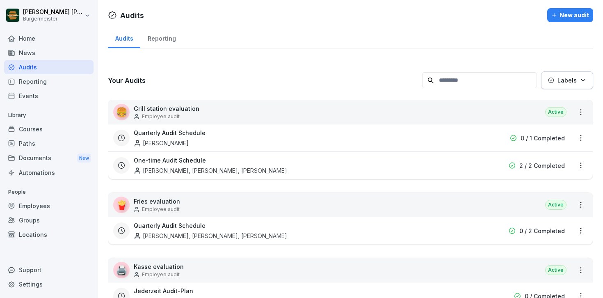
click at [37, 51] on div "News" at bounding box center [48, 53] width 89 height 14
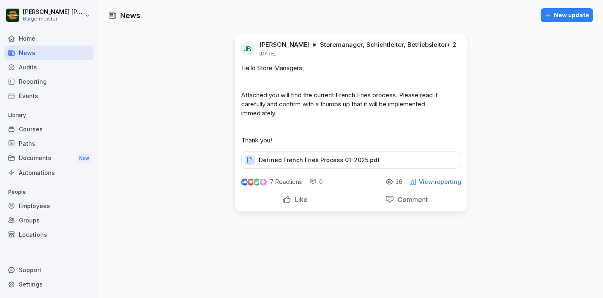
click at [33, 37] on div "Home" at bounding box center [48, 38] width 89 height 14
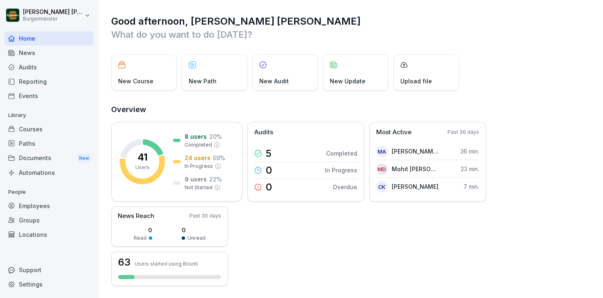
click at [37, 65] on div "Audits" at bounding box center [48, 67] width 89 height 14
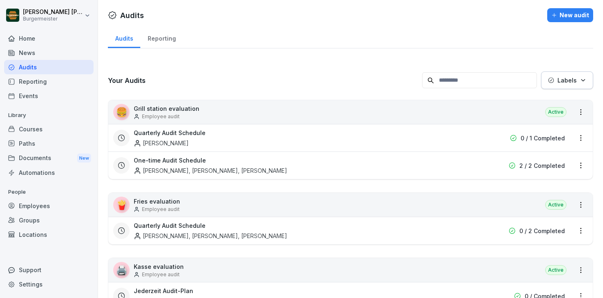
click at [160, 40] on div "Reporting" at bounding box center [161, 37] width 43 height 21
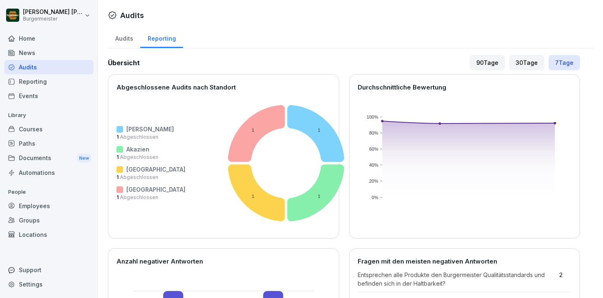
click at [139, 39] on div "Audits" at bounding box center [124, 37] width 32 height 21
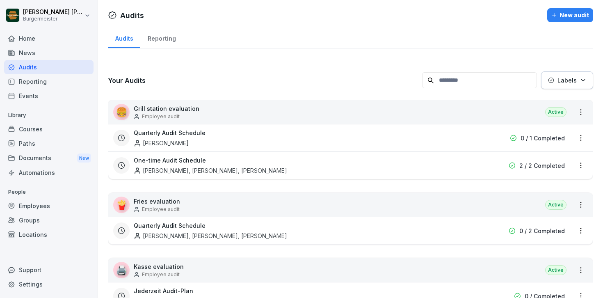
click at [128, 39] on div "Audits" at bounding box center [124, 37] width 32 height 21
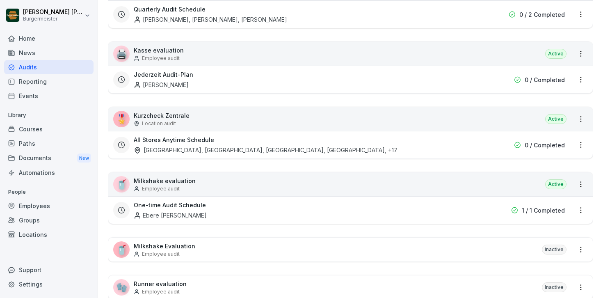
scroll to position [215, 0]
click at [243, 117] on div "🎖️ Kurzcheck Zentrale Location audit Active" at bounding box center [350, 120] width 484 height 24
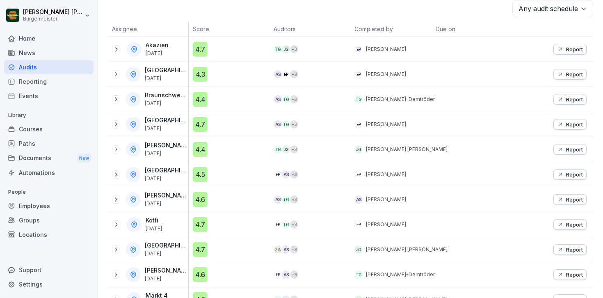
click at [248, 146] on div "4.4" at bounding box center [231, 149] width 77 height 15
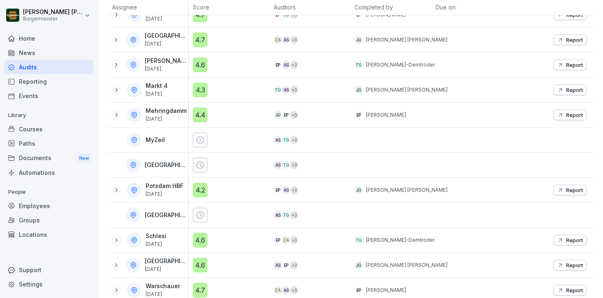
scroll to position [351, 0]
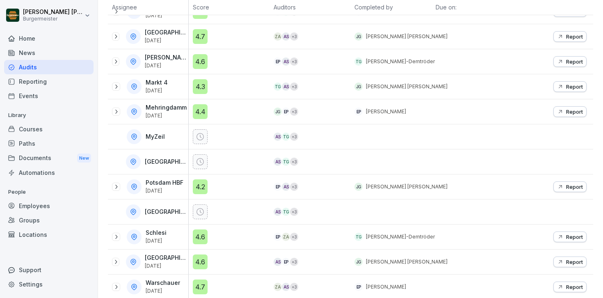
click at [119, 86] on icon at bounding box center [116, 86] width 7 height 7
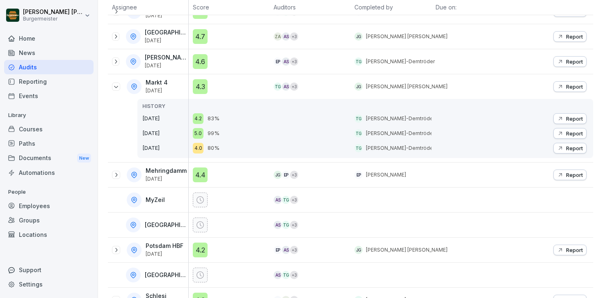
click at [119, 86] on icon at bounding box center [116, 86] width 7 height 7
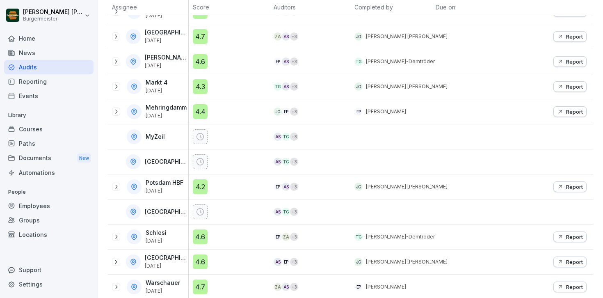
scroll to position [386, 0]
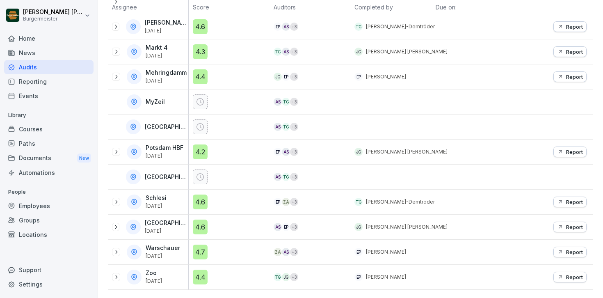
click at [115, 199] on icon at bounding box center [116, 202] width 7 height 7
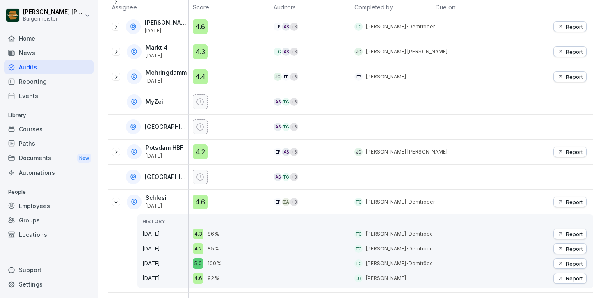
scroll to position [449, 0]
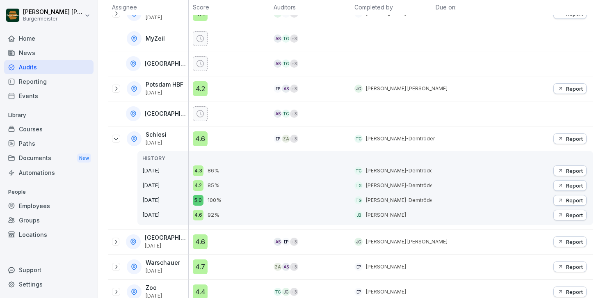
click at [571, 186] on p "Report" at bounding box center [574, 185] width 17 height 7
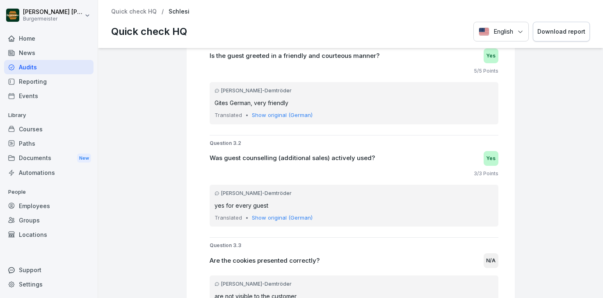
scroll to position [1718, 0]
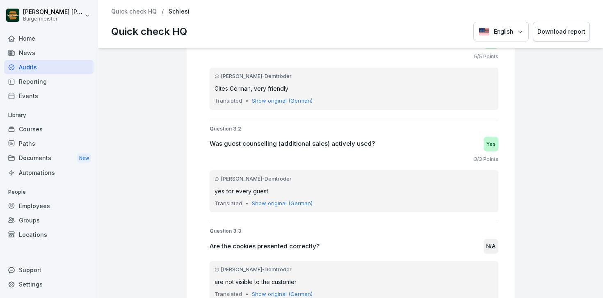
click at [282, 100] on p "Show original (German)" at bounding box center [282, 101] width 61 height 8
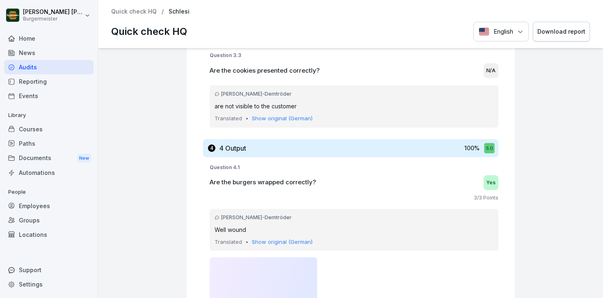
scroll to position [1894, 0]
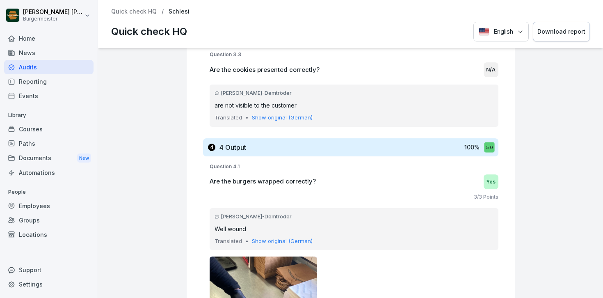
click at [299, 120] on p "Show original (German)" at bounding box center [282, 118] width 61 height 8
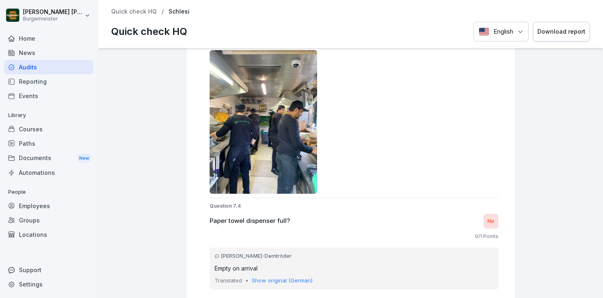
scroll to position [8322, 0]
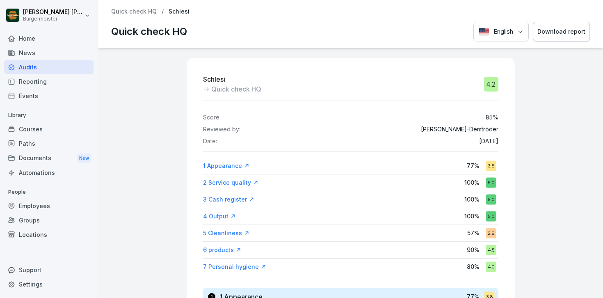
click at [145, 14] on p "Quick check HQ" at bounding box center [134, 11] width 46 height 7
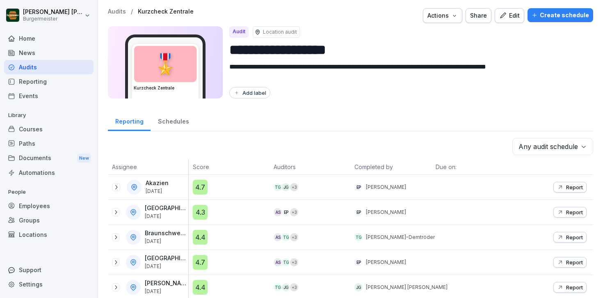
click at [119, 9] on p "Audits" at bounding box center [117, 11] width 18 height 7
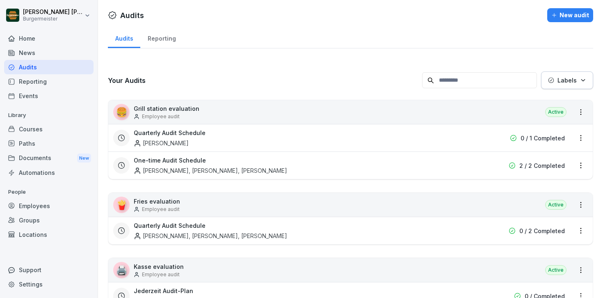
click at [150, 13] on div at bounding box center [345, 15] width 397 height 14
click at [57, 65] on div "Audits" at bounding box center [48, 67] width 89 height 14
click at [160, 38] on div "Reporting" at bounding box center [161, 37] width 43 height 21
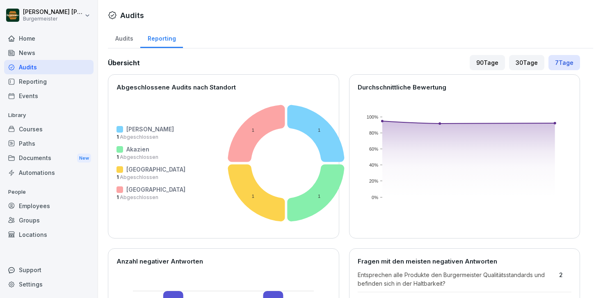
click at [390, 37] on div "Audits Reporting" at bounding box center [350, 37] width 485 height 21
